Goal: Entertainment & Leisure: Consume media (video, audio)

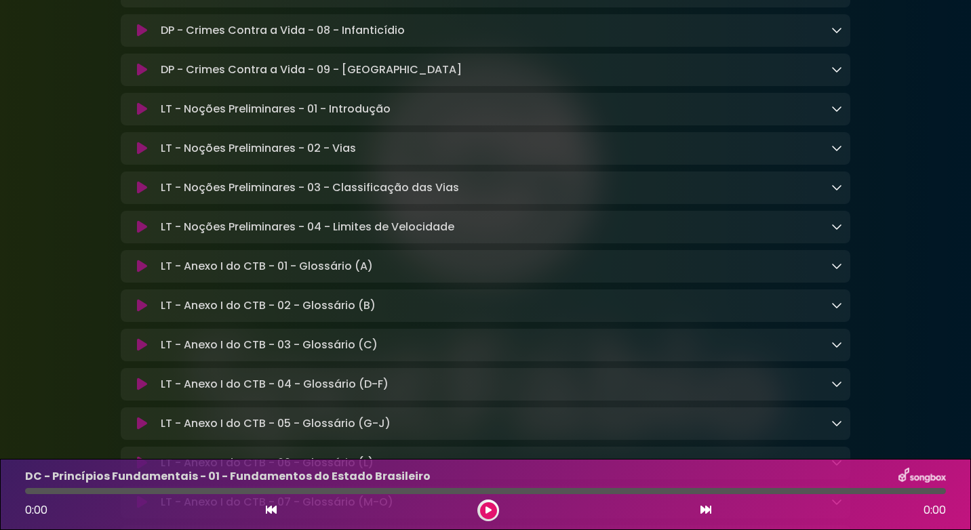
scroll to position [9371, 0]
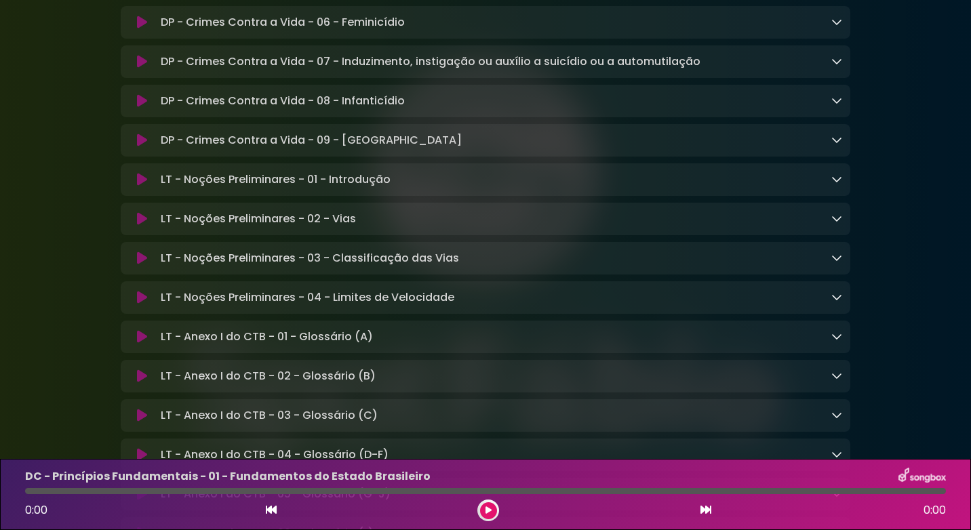
drag, startPoint x: 258, startPoint y: 346, endPoint x: 265, endPoint y: 338, distance: 11.0
click at [259, 188] on p "LT - Noções Preliminares - 01 - Introdução Loading Track..." at bounding box center [276, 180] width 230 height 16
click at [265, 188] on p "LT - Noções Preliminares - 01 - Introdução Loading Track..." at bounding box center [276, 180] width 230 height 16
click at [145, 186] on icon at bounding box center [142, 180] width 10 height 14
click at [485, 511] on icon at bounding box center [487, 510] width 5 height 8
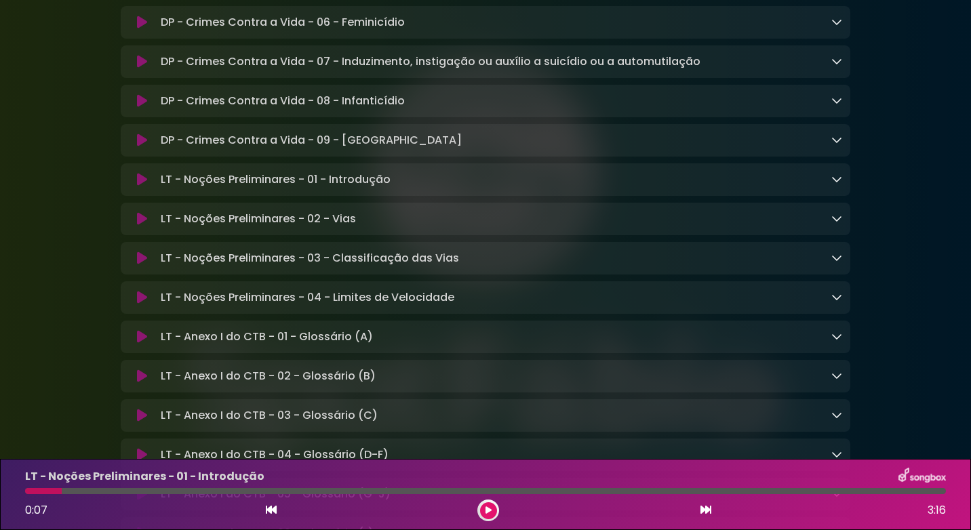
click at [256, 506] on div "0:07 3:16" at bounding box center [485, 511] width 937 height 22
click at [271, 512] on icon at bounding box center [271, 509] width 11 height 11
click at [134, 186] on button at bounding box center [142, 180] width 26 height 14
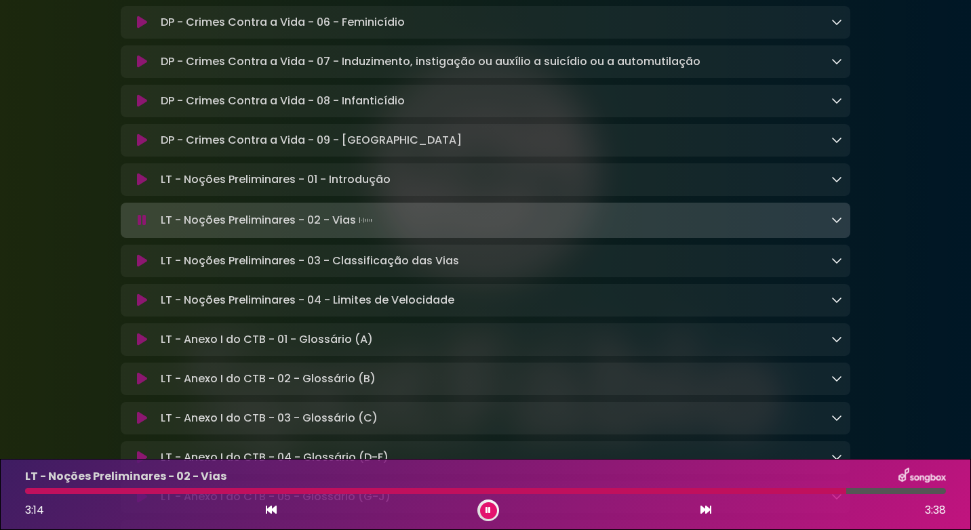
click at [481, 515] on button at bounding box center [488, 510] width 17 height 17
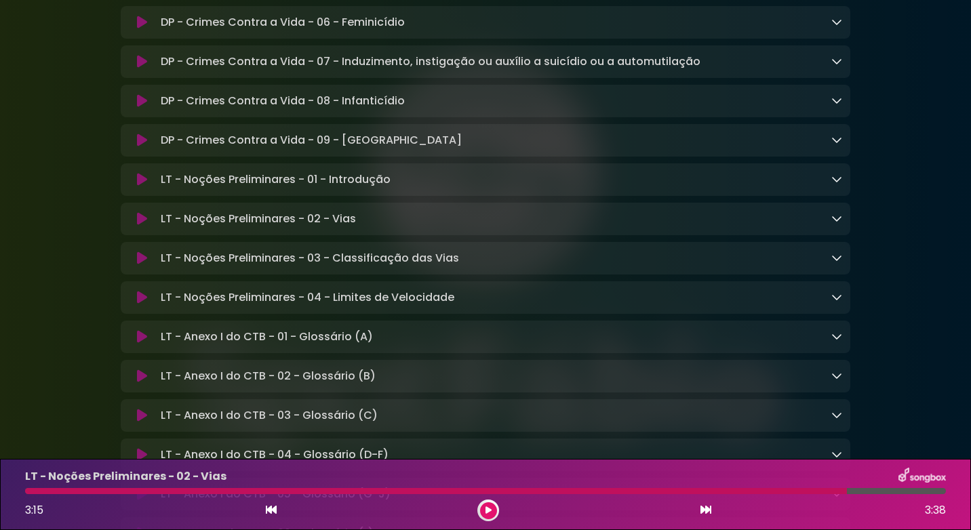
click at [363, 486] on div "LT - Noções Preliminares - 02 - Vias 3:15 3:38" at bounding box center [485, 495] width 937 height 54
click at [364, 492] on div at bounding box center [436, 491] width 822 height 6
drag, startPoint x: 380, startPoint y: 492, endPoint x: 64, endPoint y: 486, distance: 316.7
click at [131, 487] on div "LT - Noções Preliminares - 02 - Vias 3:15 3:38" at bounding box center [485, 495] width 937 height 54
click at [496, 517] on div at bounding box center [488, 511] width 22 height 22
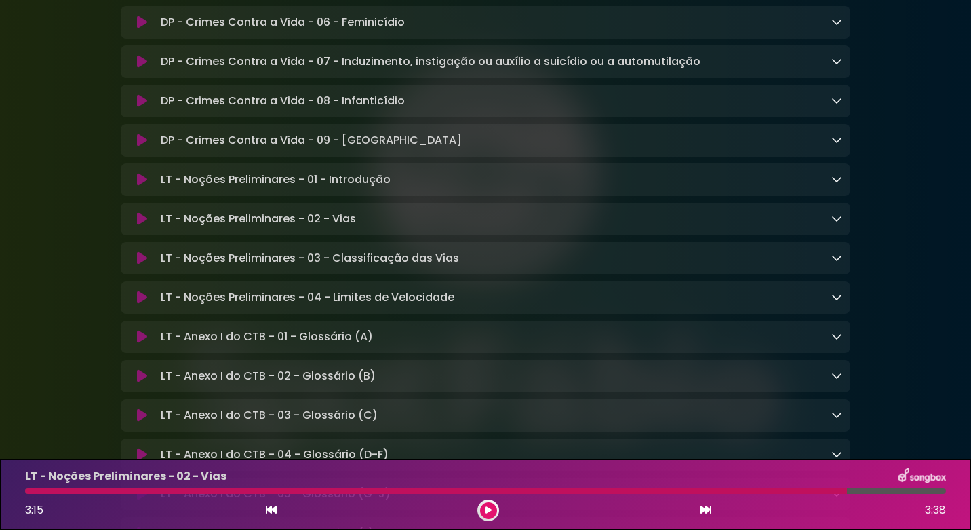
click at [489, 515] on button at bounding box center [488, 510] width 17 height 17
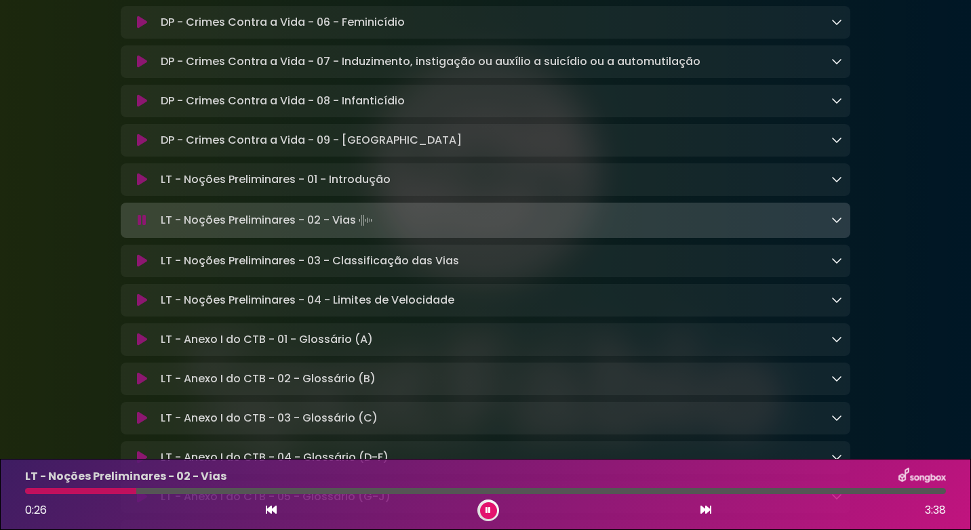
click at [183, 196] on div "LT - Noções Preliminares - 01 - Introdução Loading Track... Name" at bounding box center [485, 179] width 729 height 33
click at [142, 186] on icon at bounding box center [142, 180] width 10 height 14
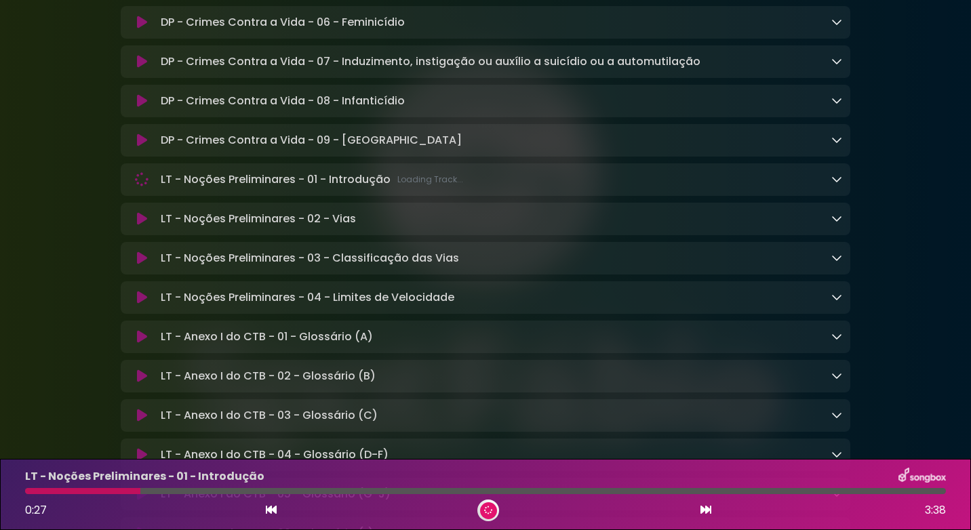
click at [138, 226] on icon at bounding box center [142, 219] width 10 height 14
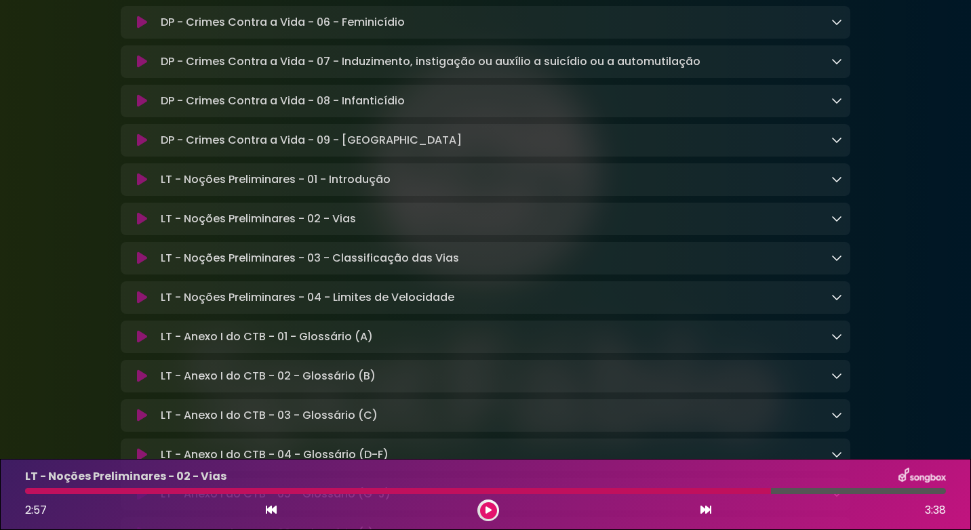
click at [499, 517] on div "2:57 3:38" at bounding box center [485, 511] width 937 height 22
click at [481, 507] on button at bounding box center [488, 510] width 17 height 17
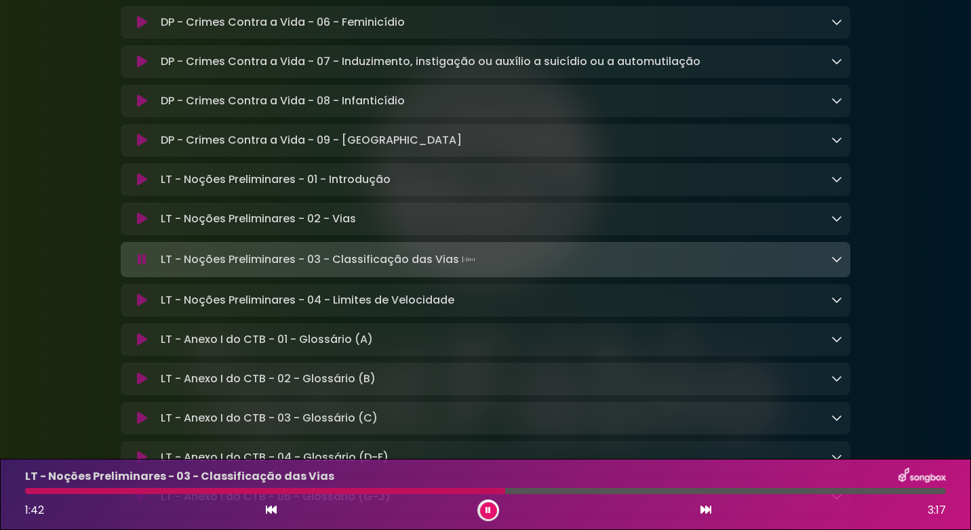
click at [486, 506] on icon at bounding box center [488, 510] width 6 height 8
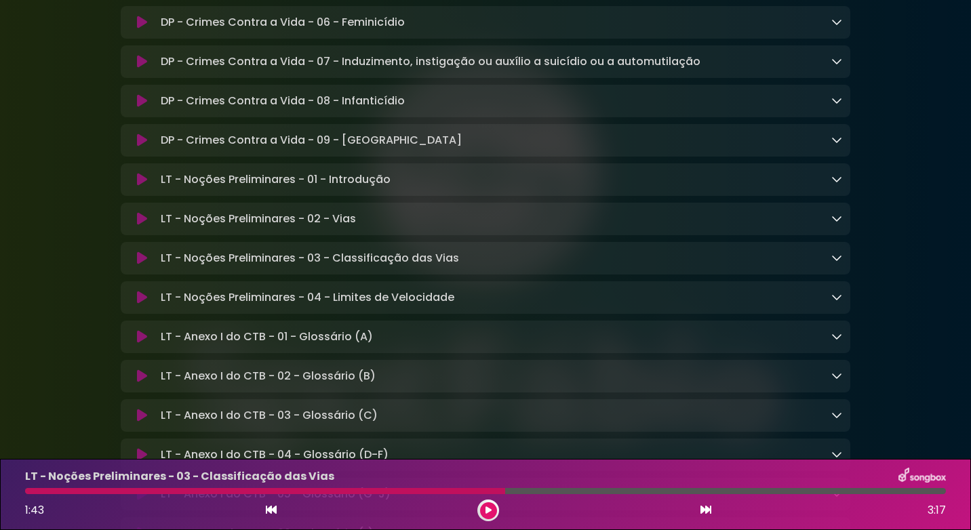
click at [482, 513] on button at bounding box center [488, 510] width 17 height 17
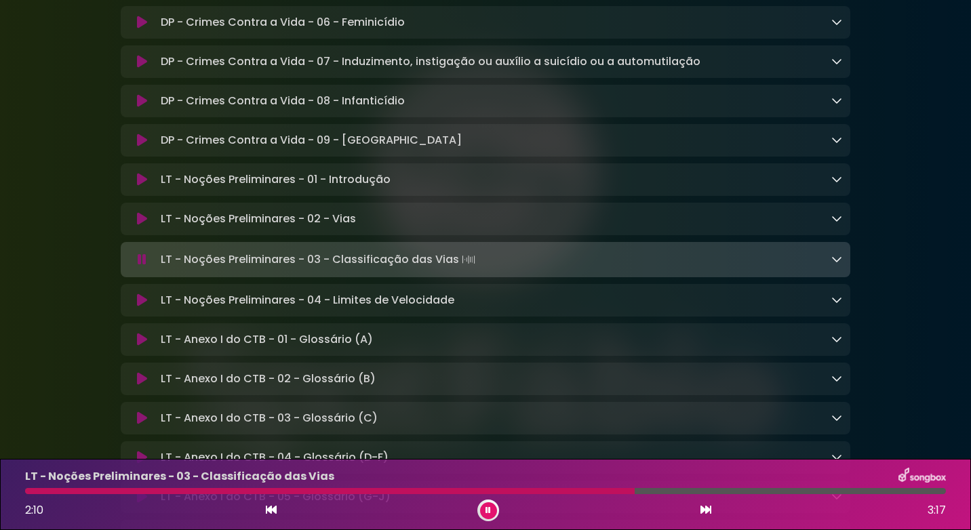
click at [500, 508] on div "2:10 3:17" at bounding box center [485, 511] width 937 height 22
click at [492, 508] on button at bounding box center [488, 510] width 17 height 17
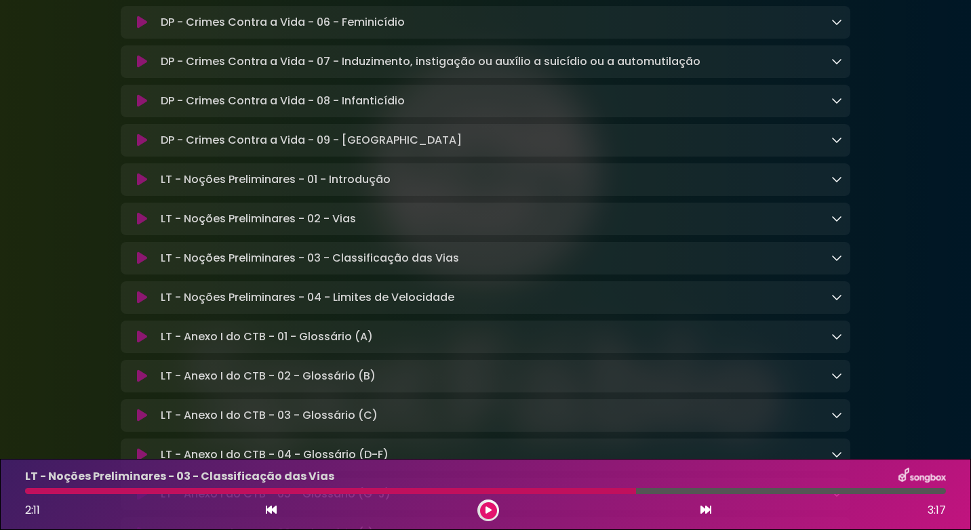
click at [480, 502] on button at bounding box center [488, 510] width 17 height 17
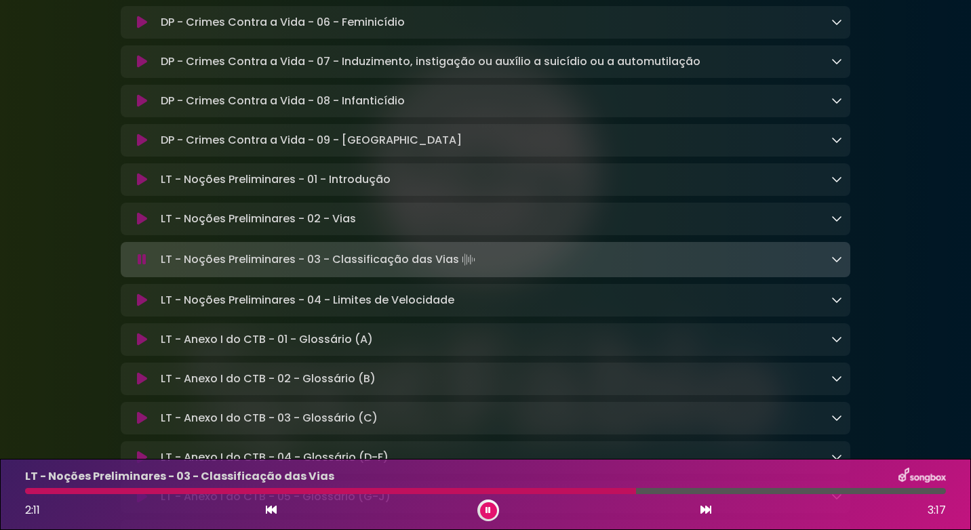
click at [480, 502] on button at bounding box center [488, 510] width 17 height 17
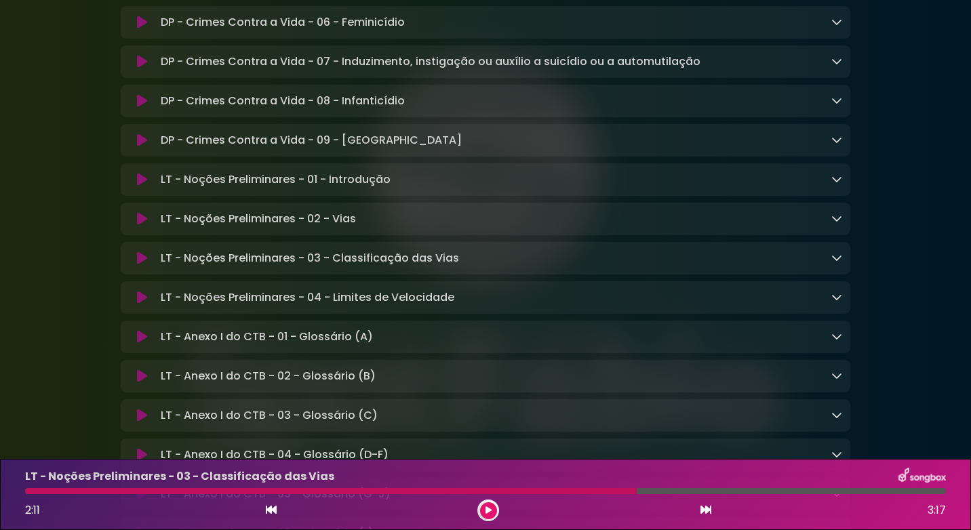
click at [480, 502] on button at bounding box center [488, 510] width 17 height 17
